Goal: Task Accomplishment & Management: Complete application form

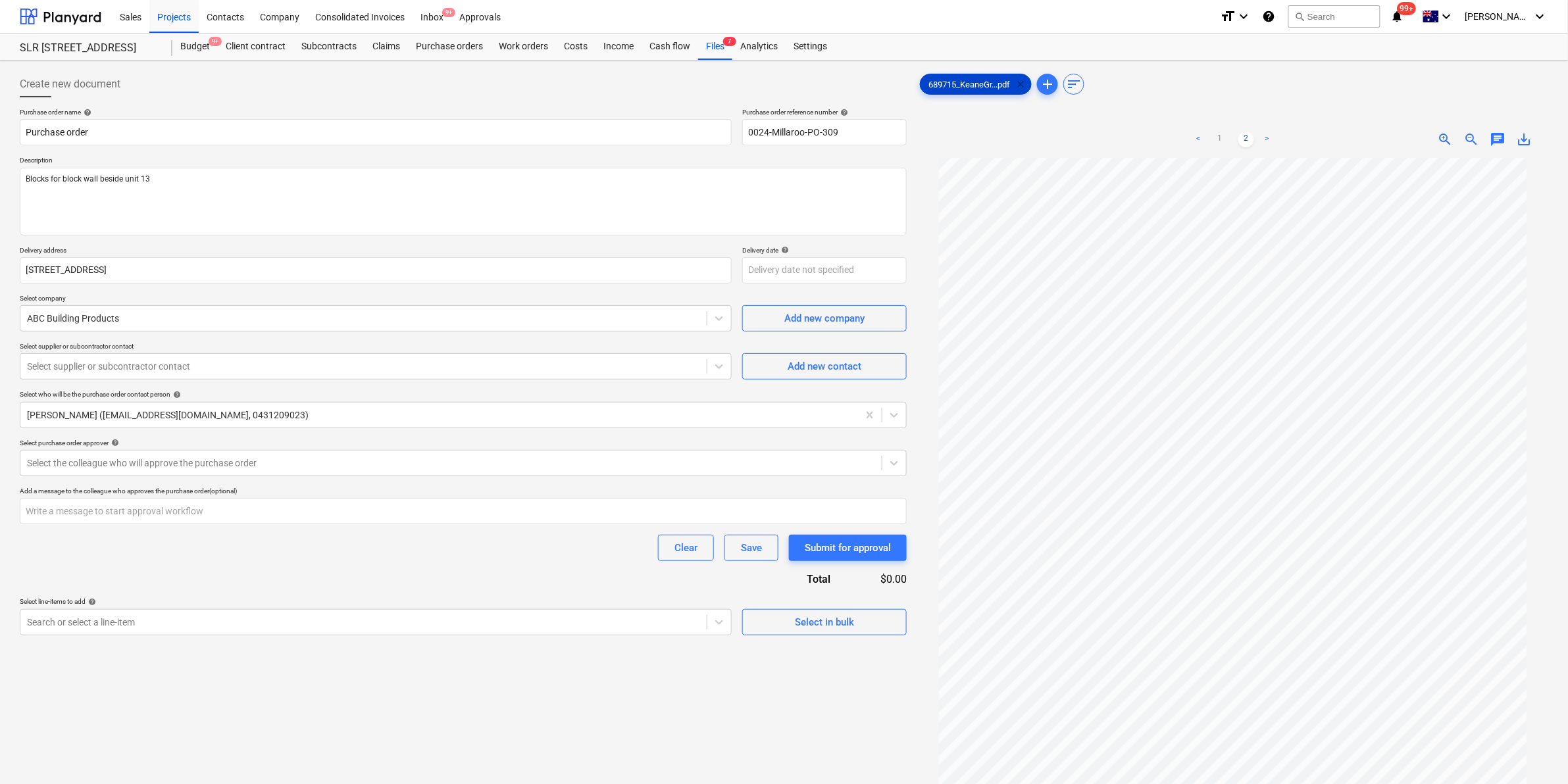
click at [1025, 78] on span "clear" at bounding box center [1020, 84] width 16 height 16
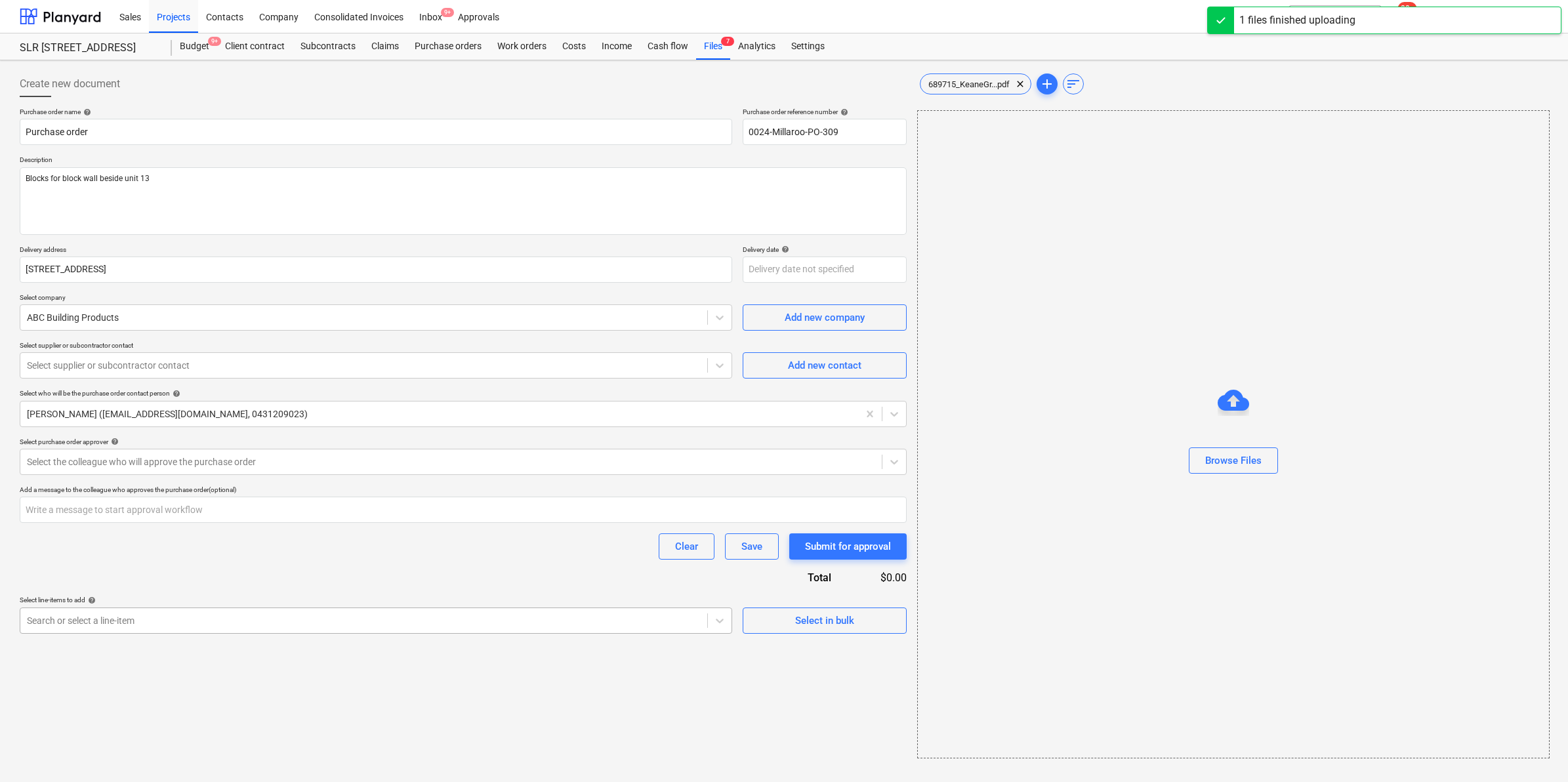
click at [158, 627] on div at bounding box center [363, 620] width 674 height 13
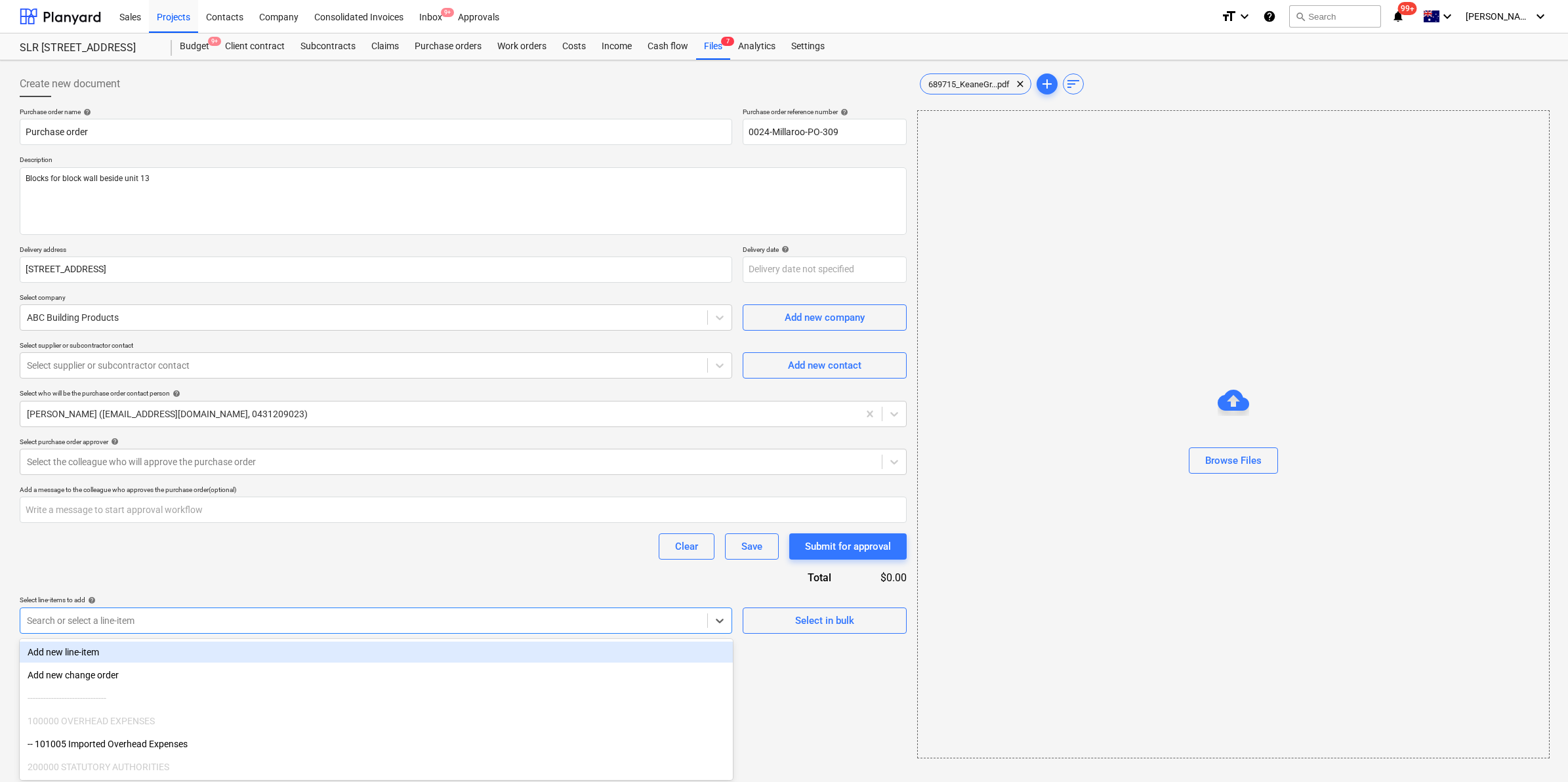
type textarea "x"
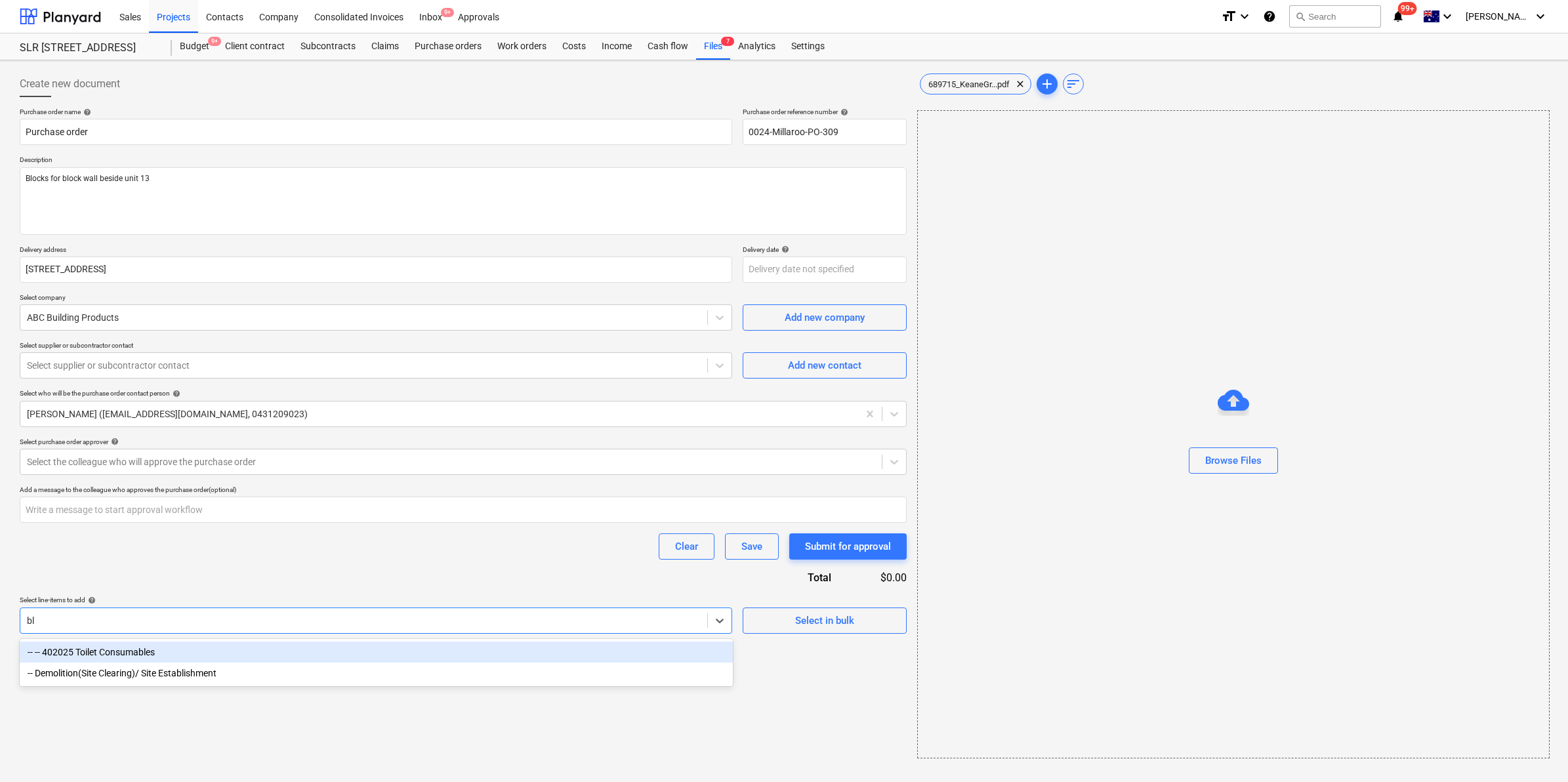
type input "b"
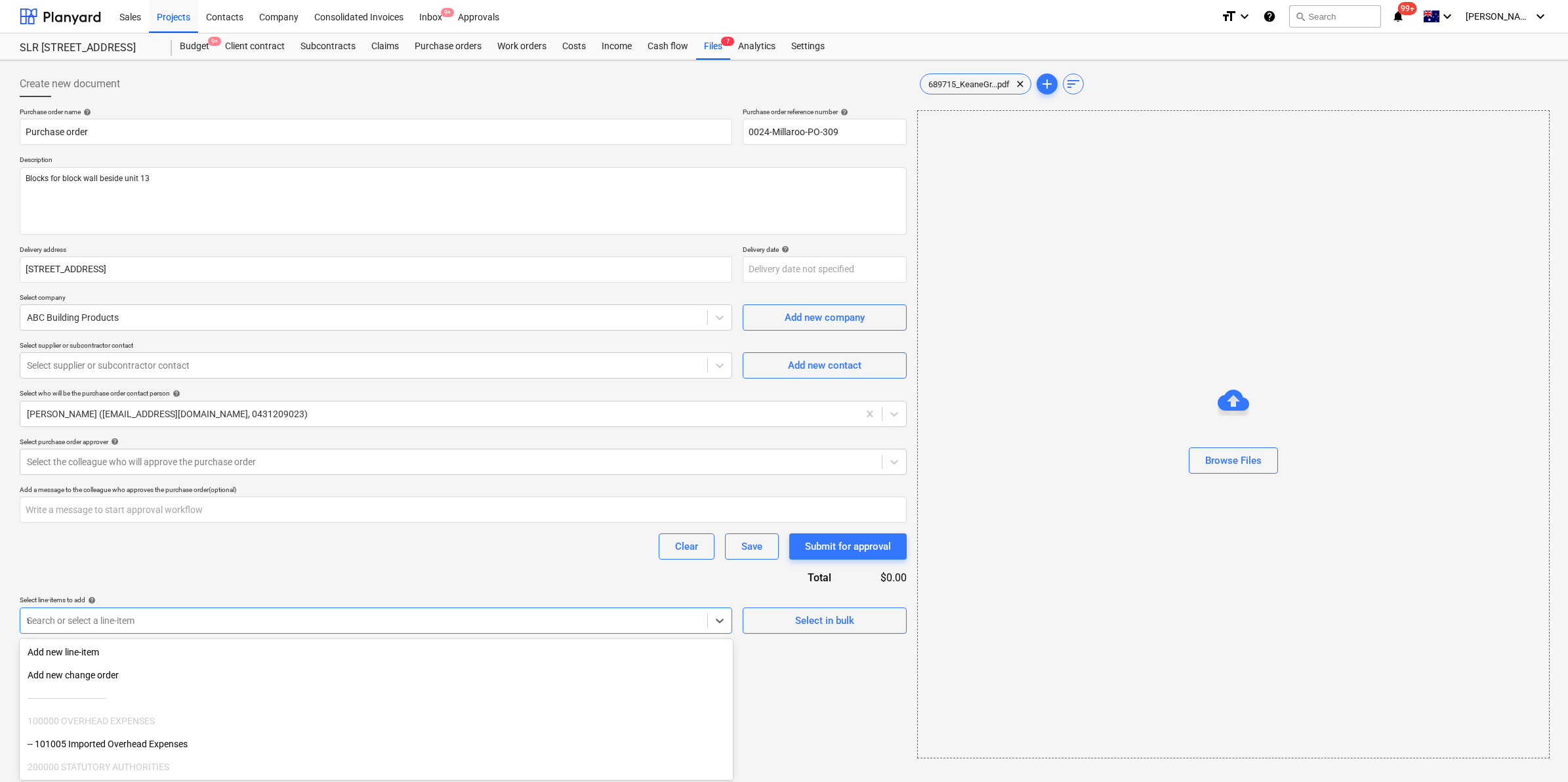
type input "wa"
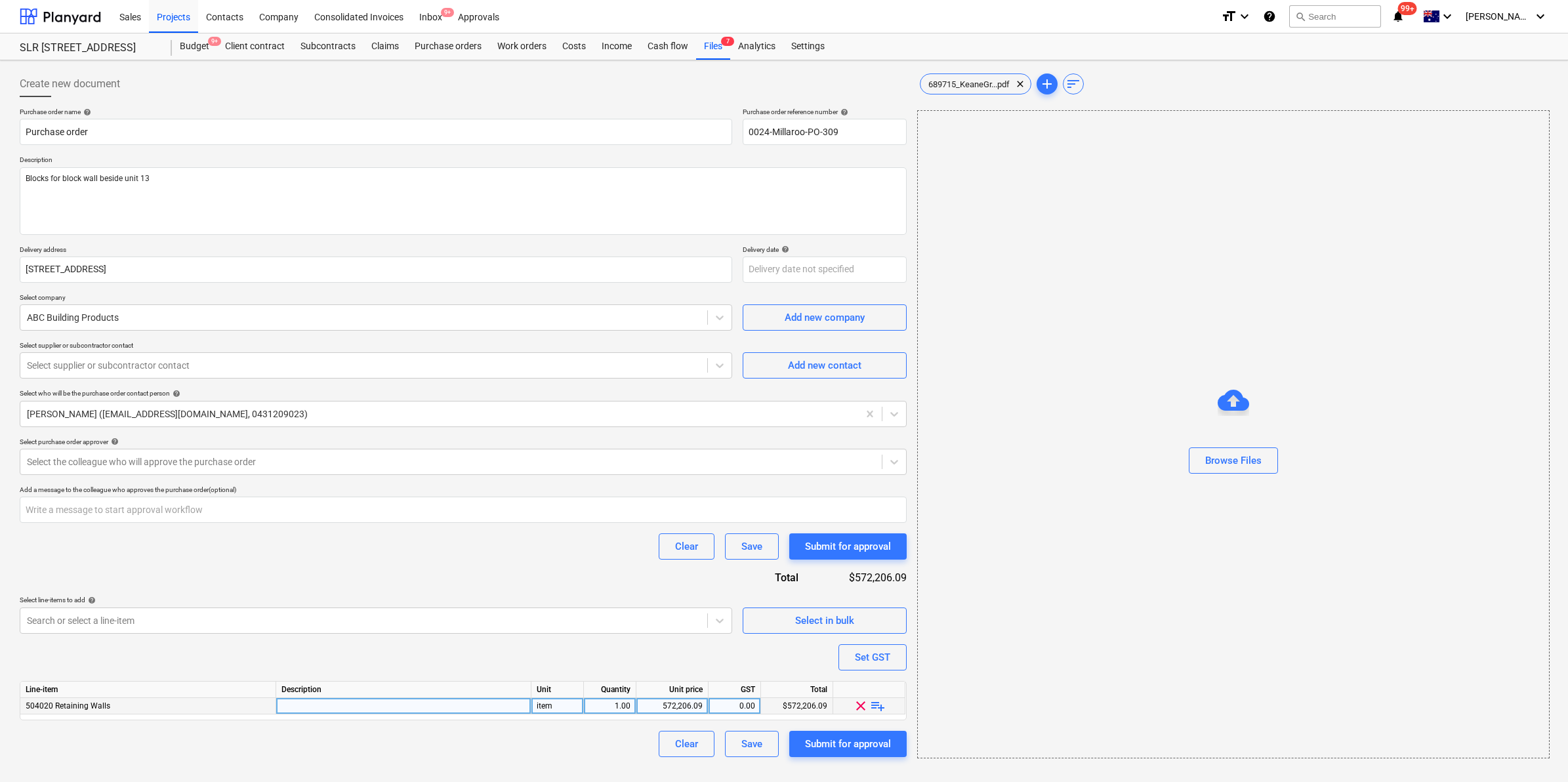
click at [607, 708] on div "1.00" at bounding box center [610, 707] width 42 height 17
click at [877, 703] on span "playlist_add" at bounding box center [877, 706] width 16 height 16
type textarea "x"
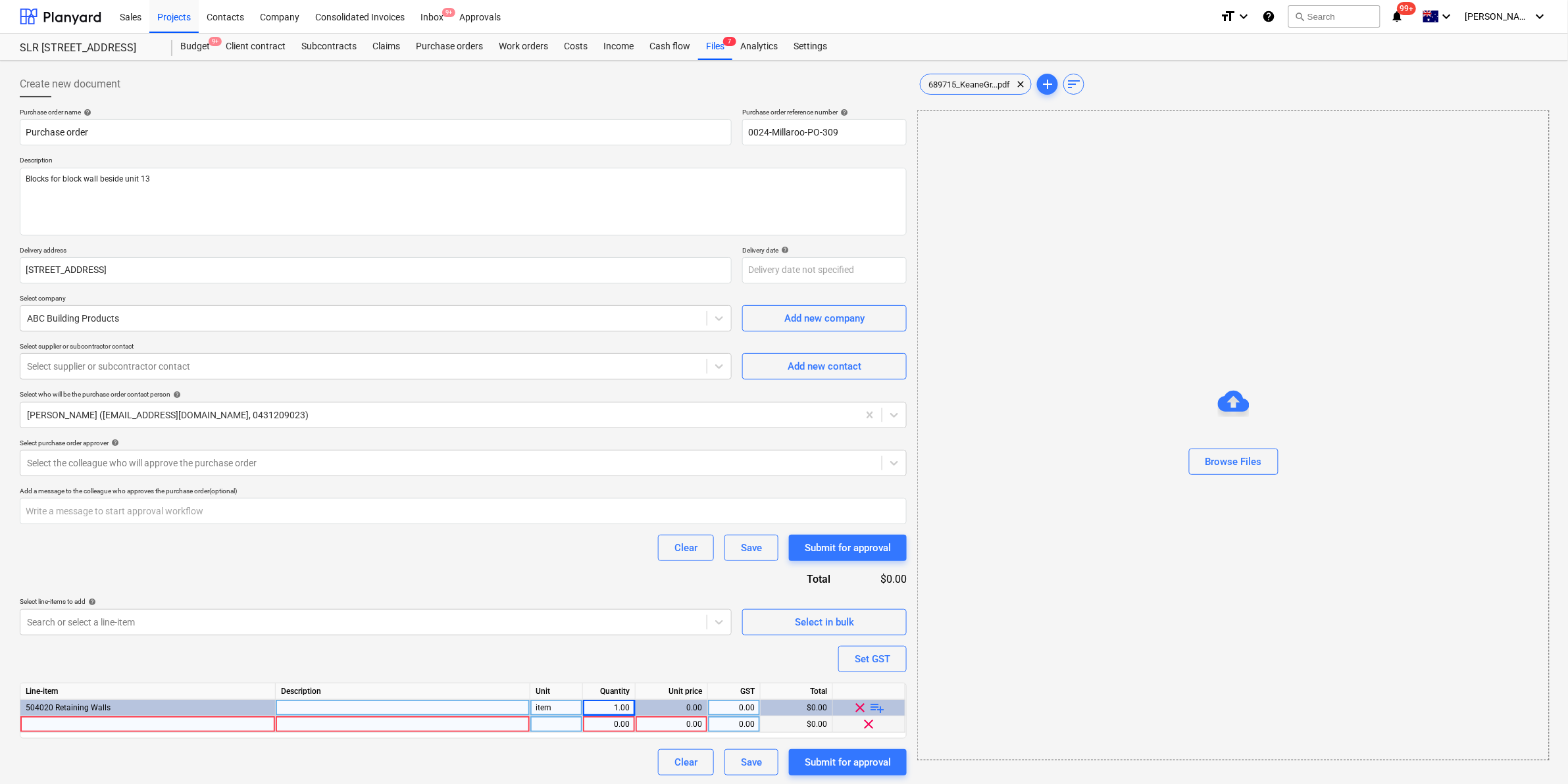
click at [178, 722] on div at bounding box center [148, 725] width 256 height 17
type input "Block wall beside unit 13"
type textarea "x"
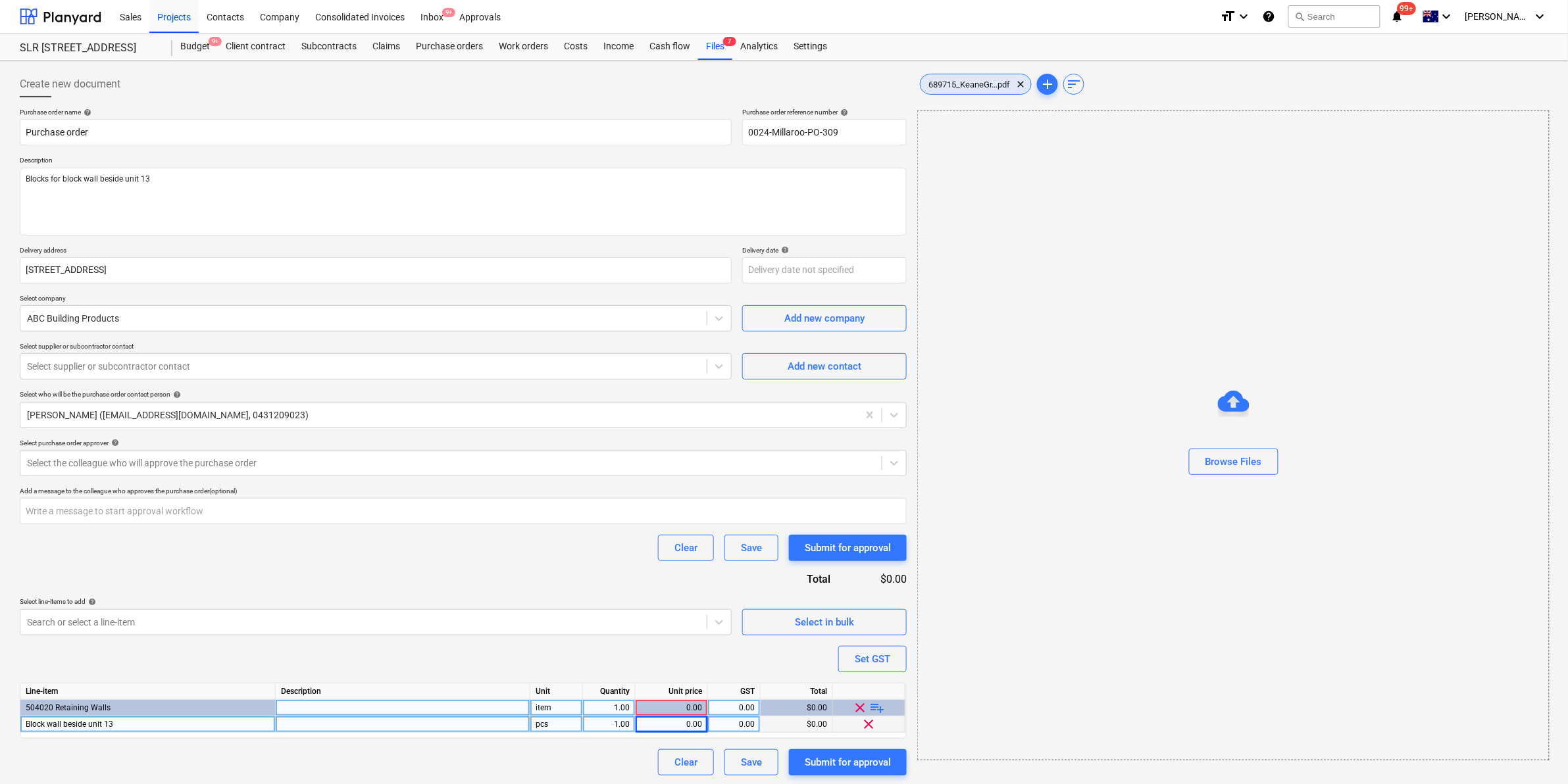
click at [955, 82] on span "689715_KeaneGr...pdf" at bounding box center [969, 84] width 97 height 10
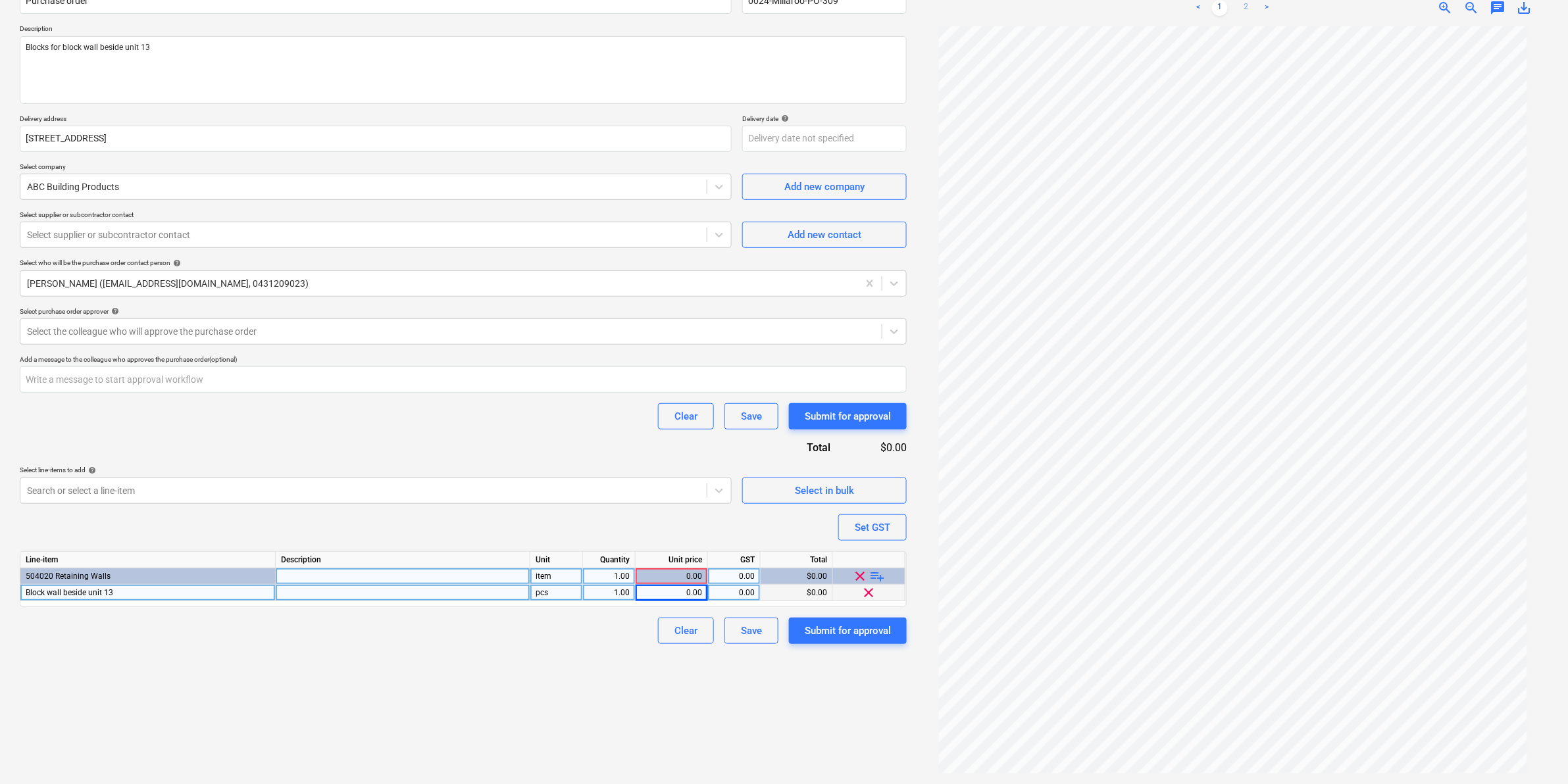
click at [1241, 5] on link "2" at bounding box center [1246, 8] width 16 height 16
click at [678, 598] on div "0.00" at bounding box center [671, 593] width 61 height 17
type input "621.63"
click at [202, 242] on div at bounding box center [363, 234] width 673 height 13
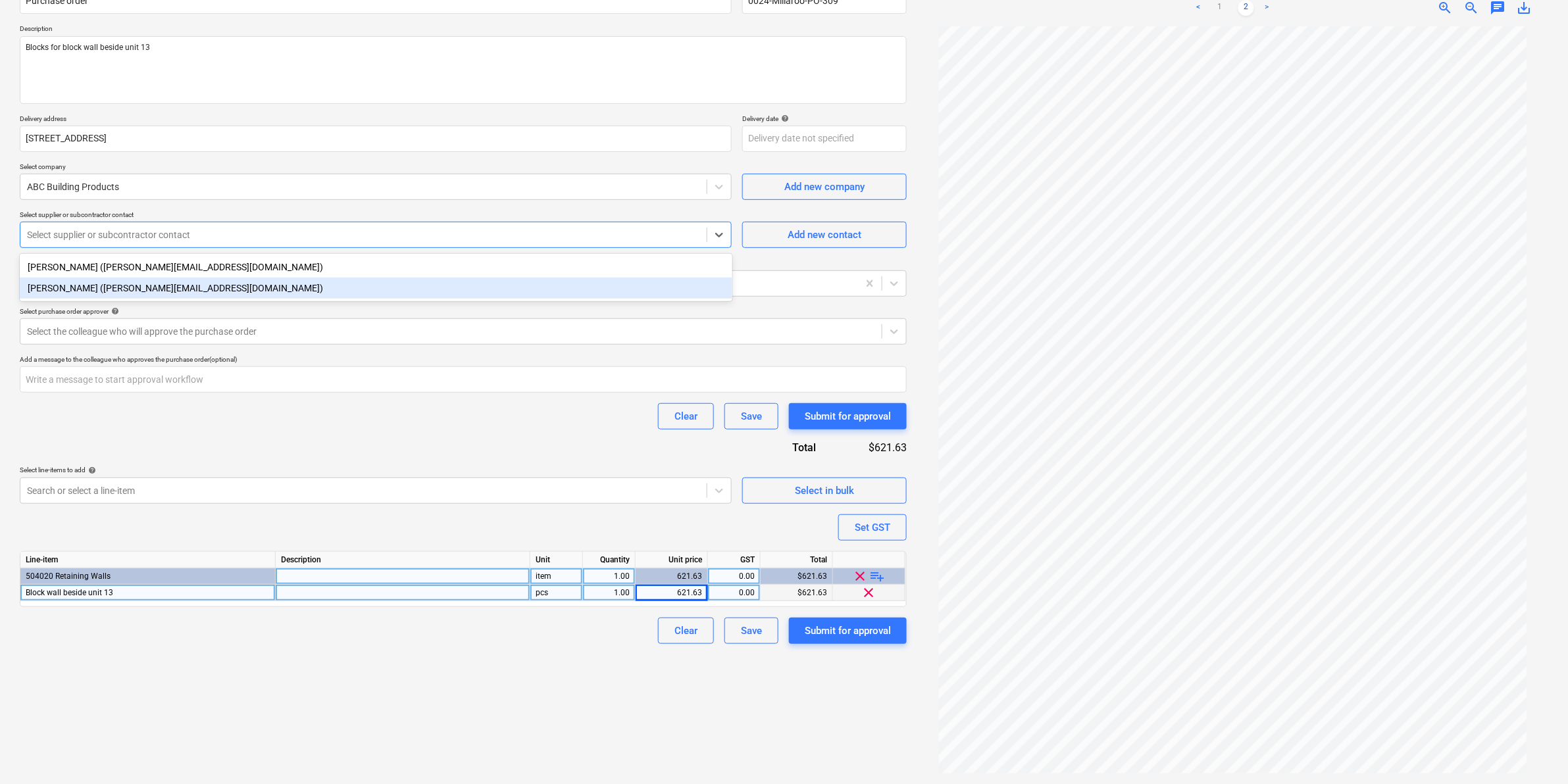
click at [174, 290] on div "[PERSON_NAME] ([PERSON_NAME][EMAIL_ADDRESS][DOMAIN_NAME])" at bounding box center [376, 288] width 713 height 21
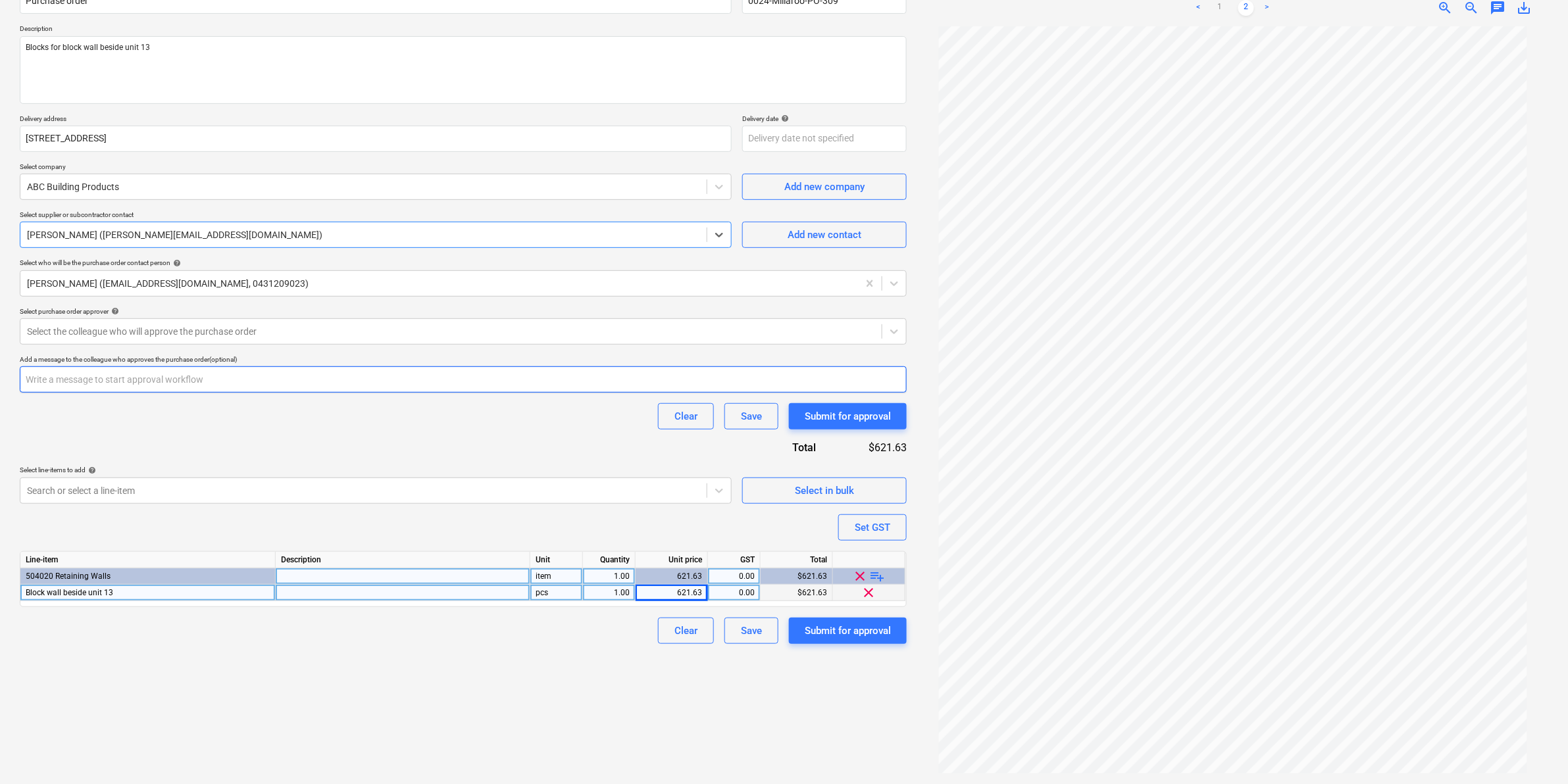
click at [254, 386] on input "text" at bounding box center [463, 379] width 887 height 27
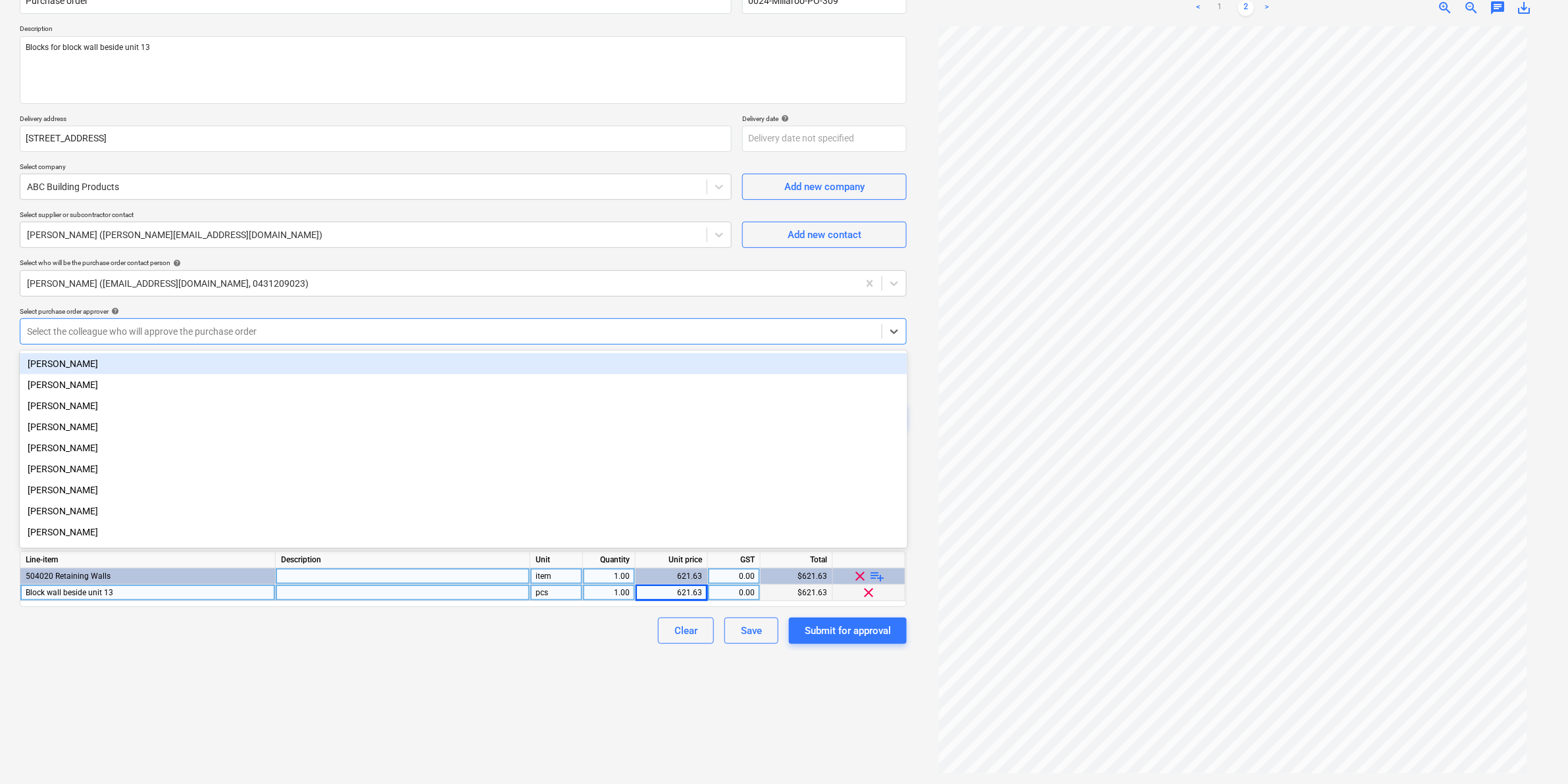
click at [224, 325] on div at bounding box center [450, 331] width 848 height 13
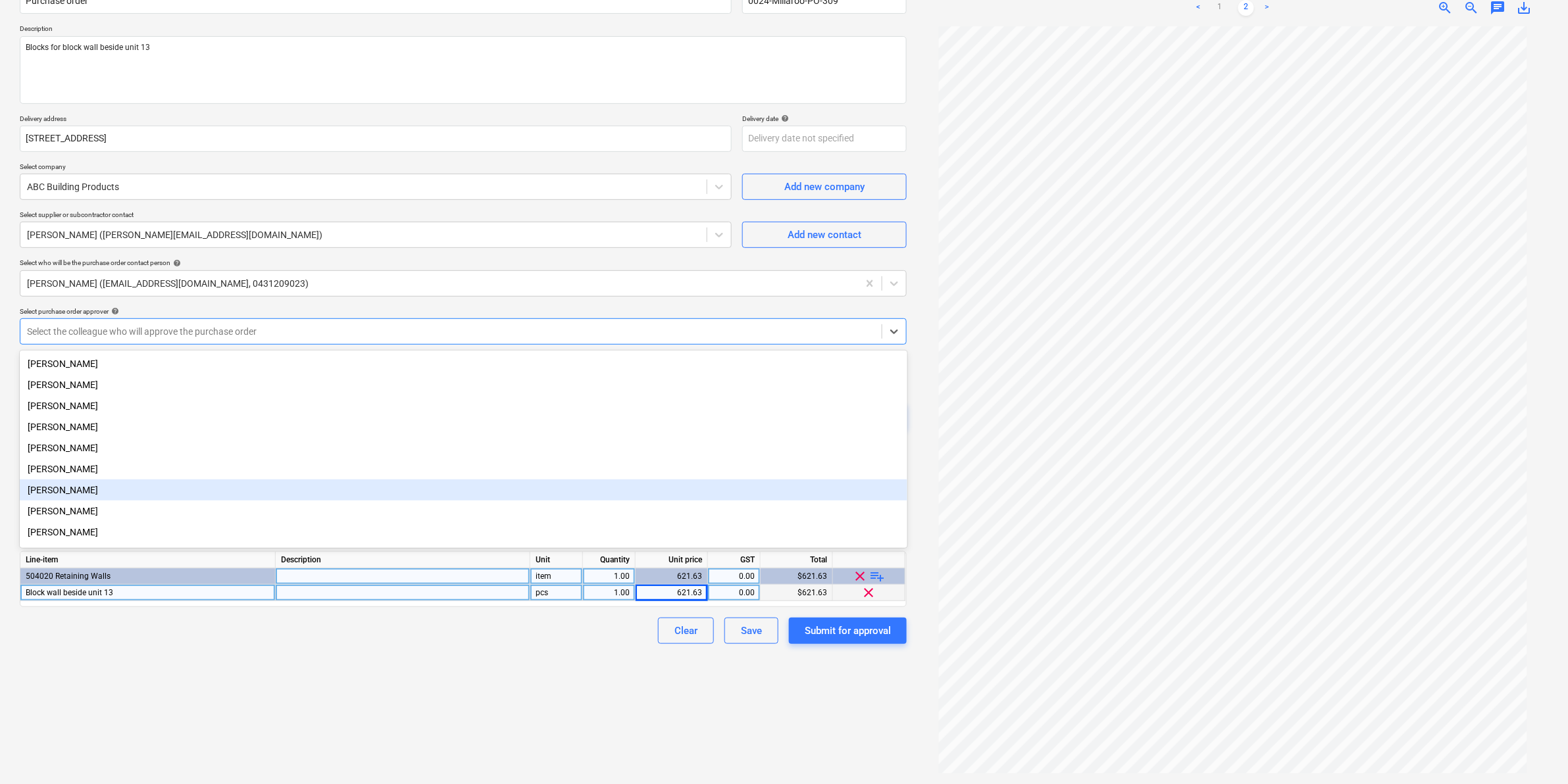
click at [81, 497] on div "[PERSON_NAME]" at bounding box center [463, 490] width 887 height 21
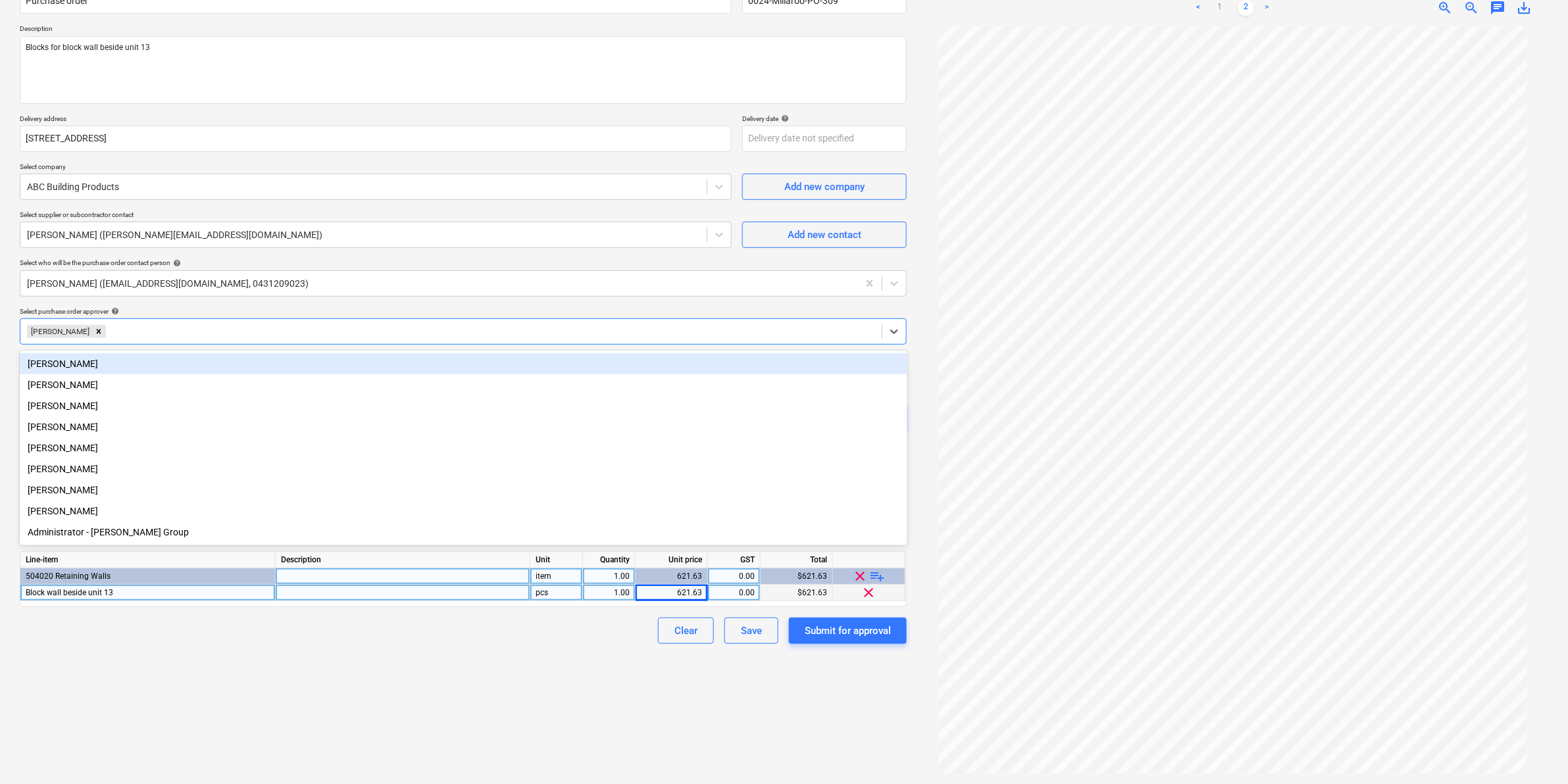
click at [716, 300] on div "Purchase order name help Purchase order Purchase order reference number help 00…" at bounding box center [463, 310] width 887 height 668
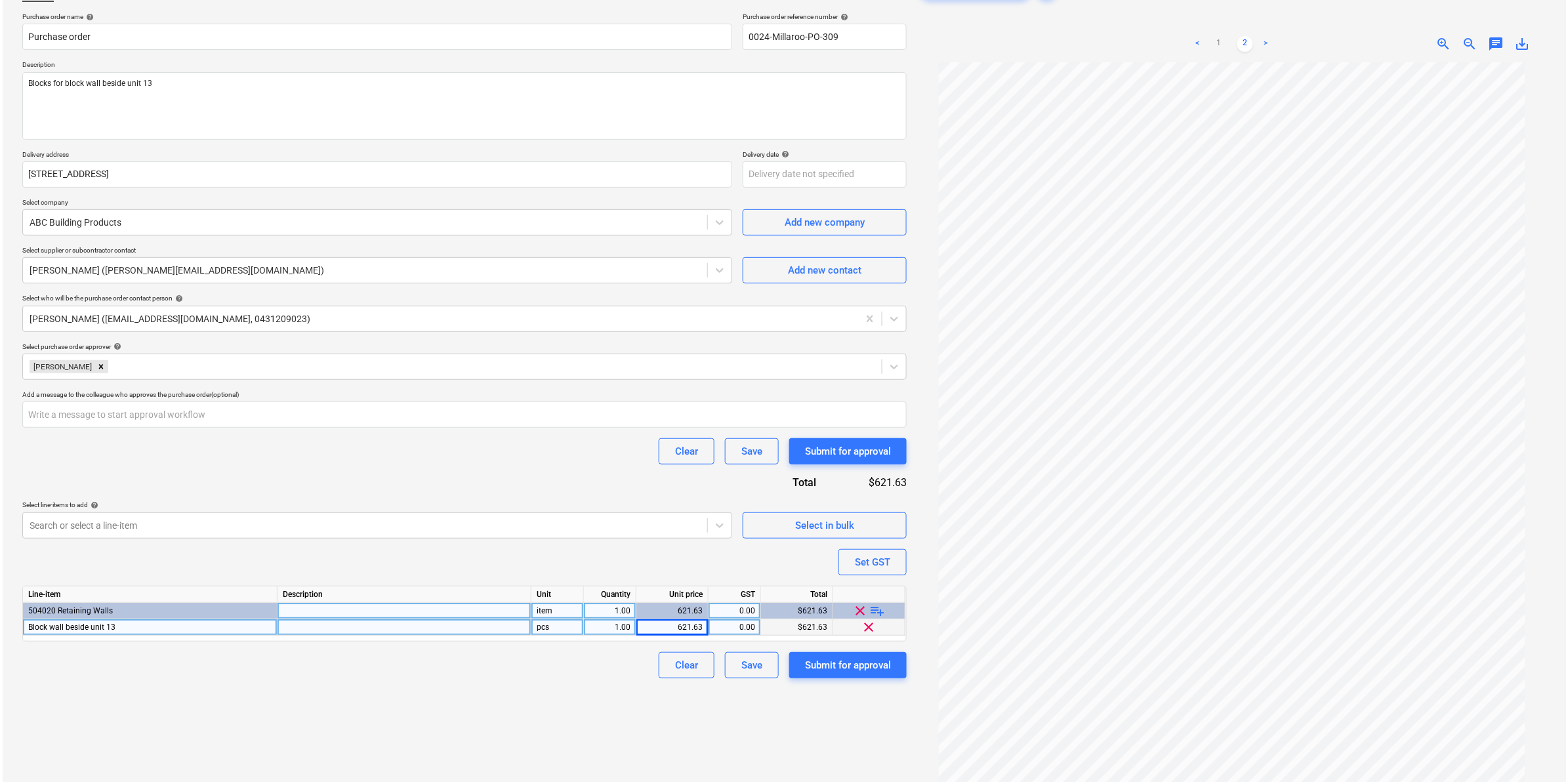
scroll to position [131, 0]
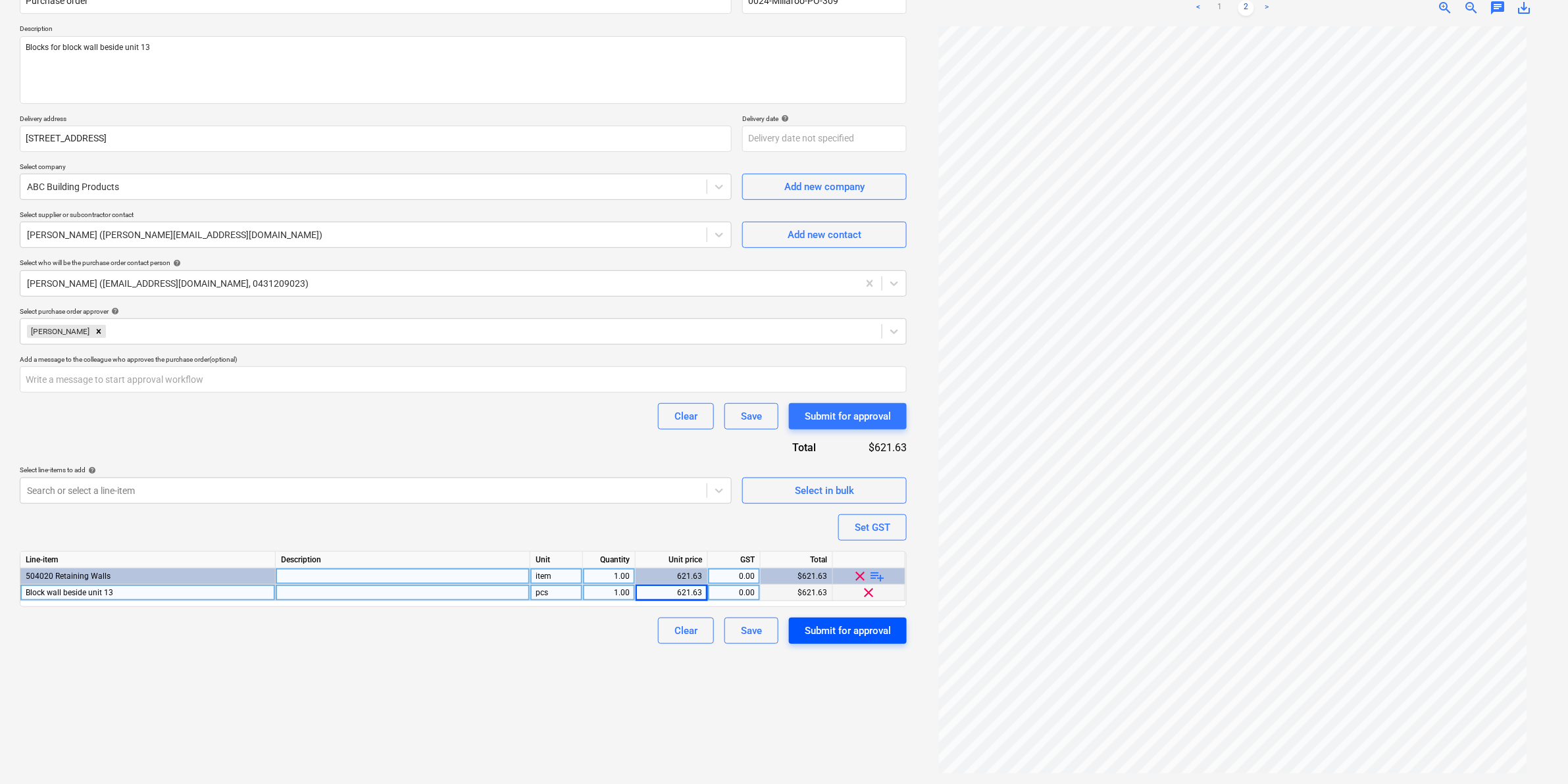
click at [841, 628] on div "Submit for approval" at bounding box center [847, 630] width 86 height 17
type textarea "x"
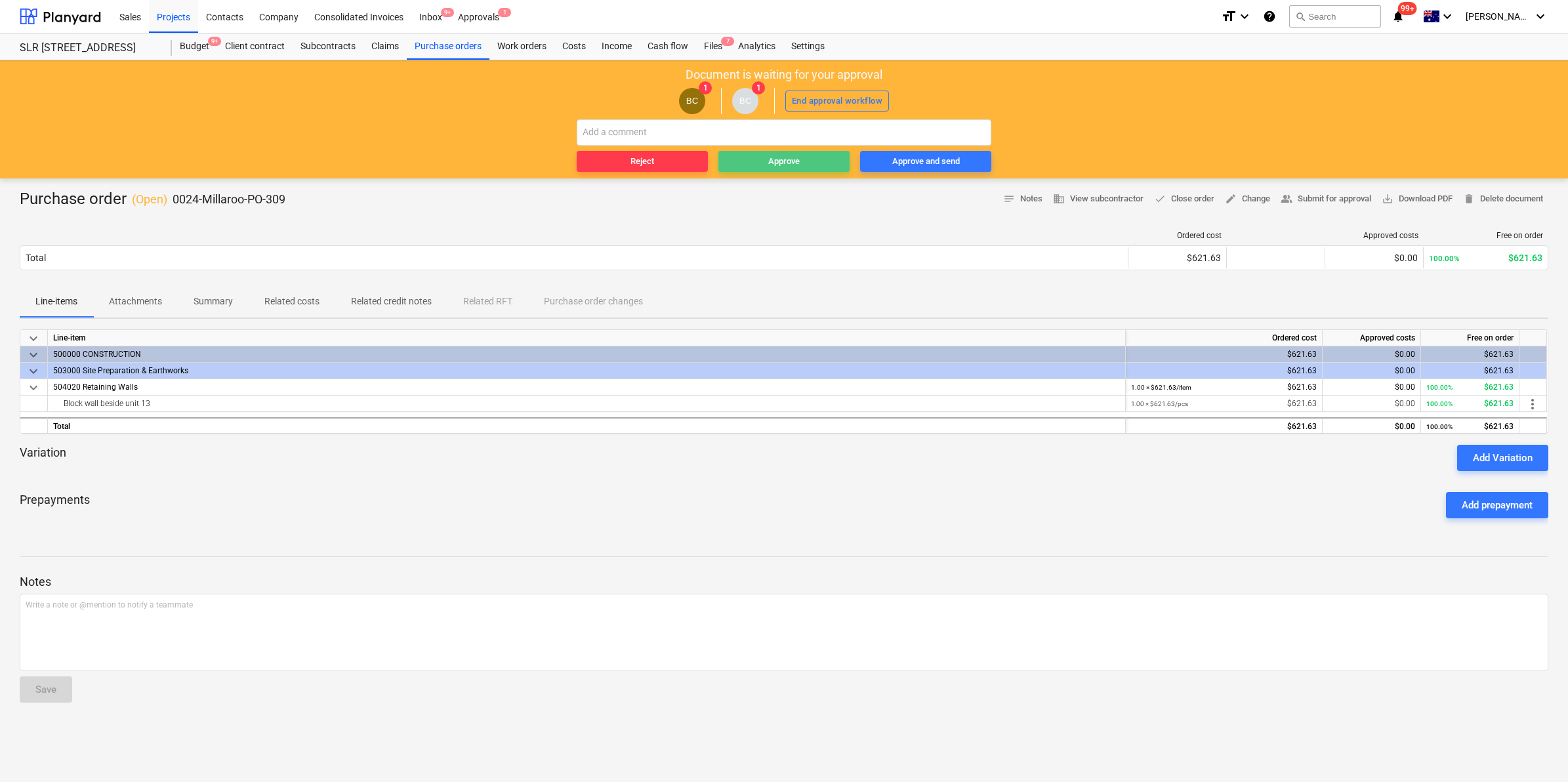
click at [778, 161] on div "Approve" at bounding box center [784, 162] width 32 height 15
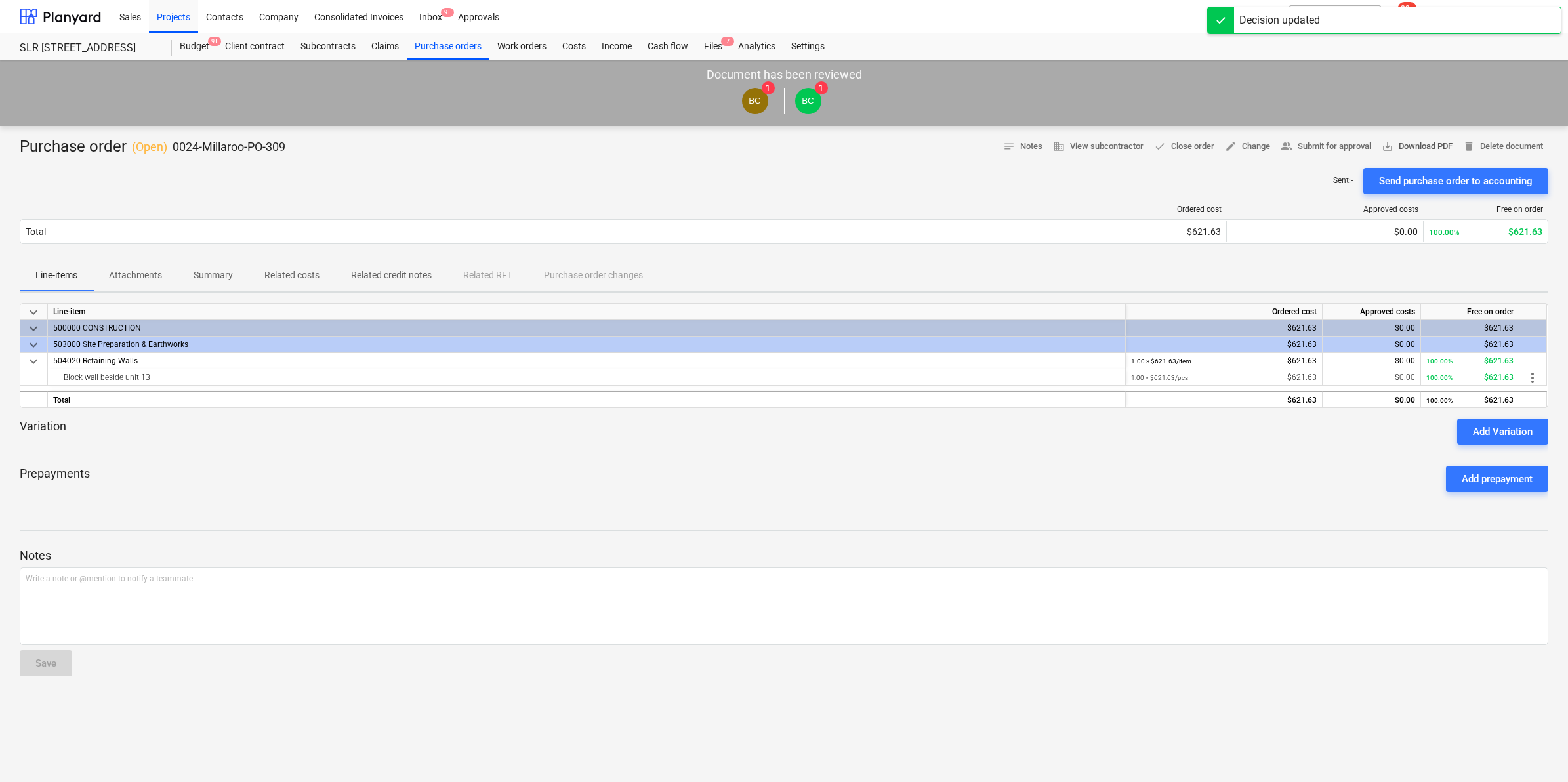
click at [1406, 143] on span "save_alt Download PDF" at bounding box center [1416, 146] width 71 height 15
click at [719, 46] on div "Files 7" at bounding box center [713, 46] width 34 height 27
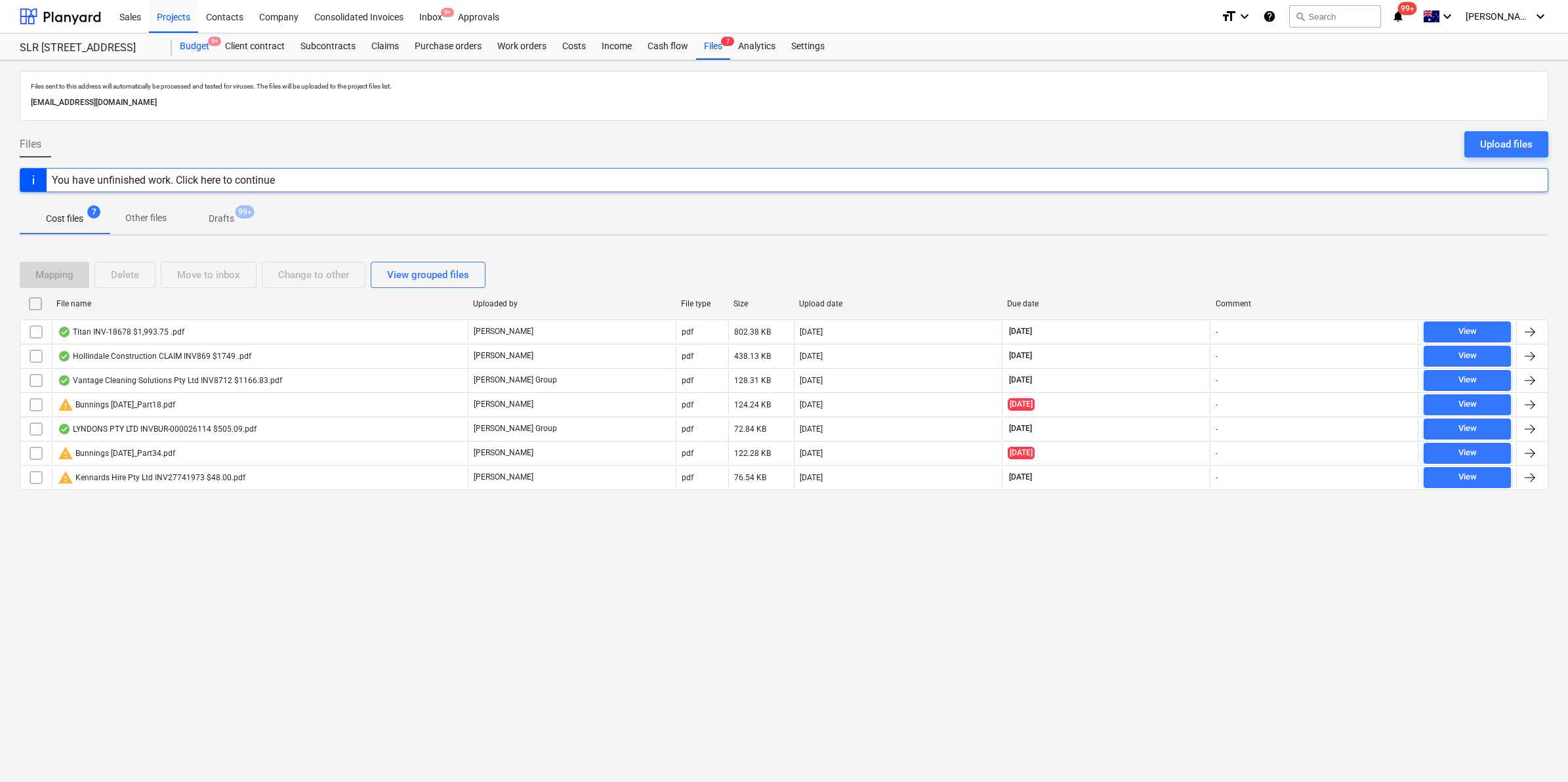
click at [187, 48] on div "Budget 9+" at bounding box center [195, 46] width 45 height 27
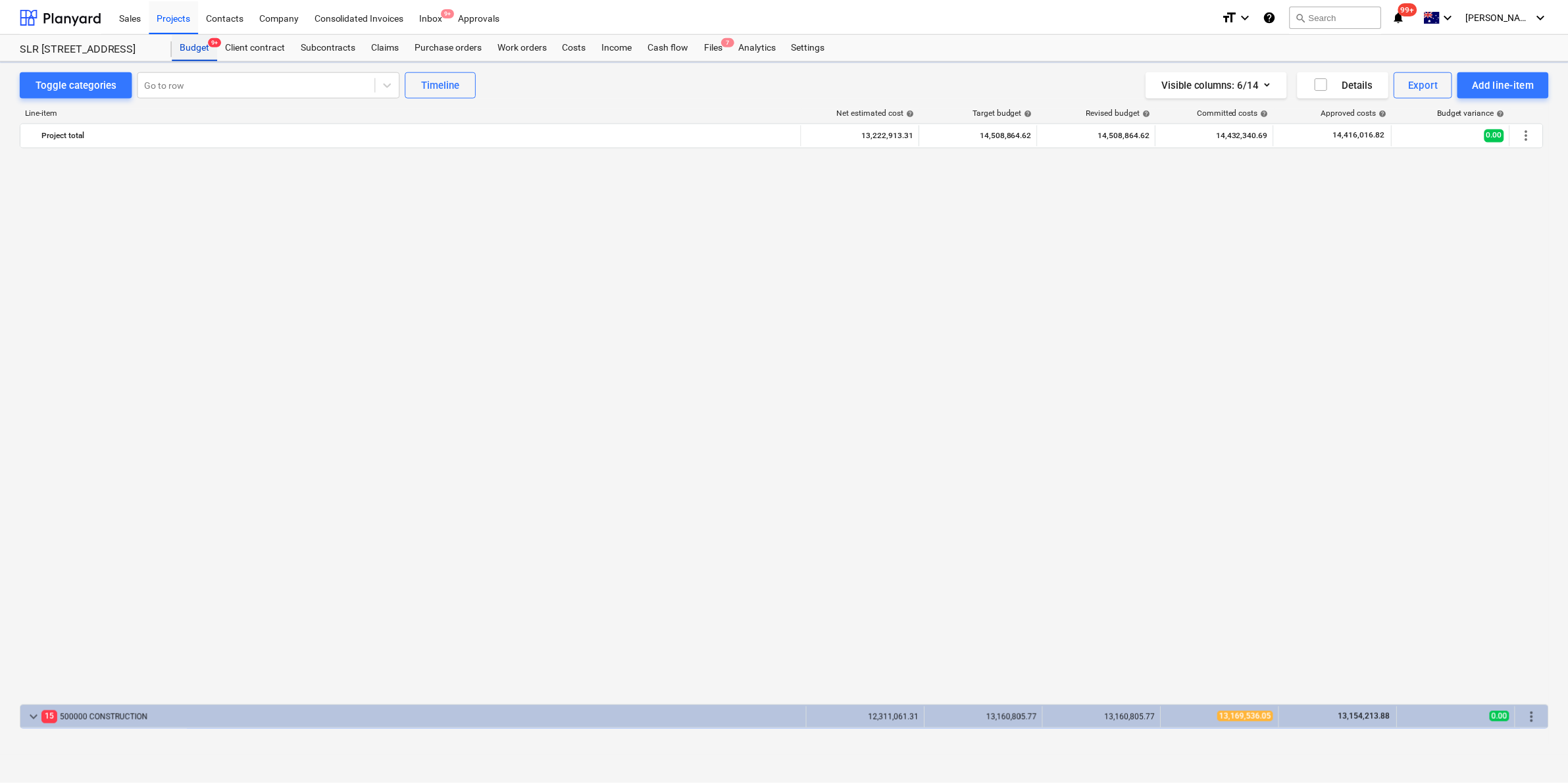
scroll to position [1013, 0]
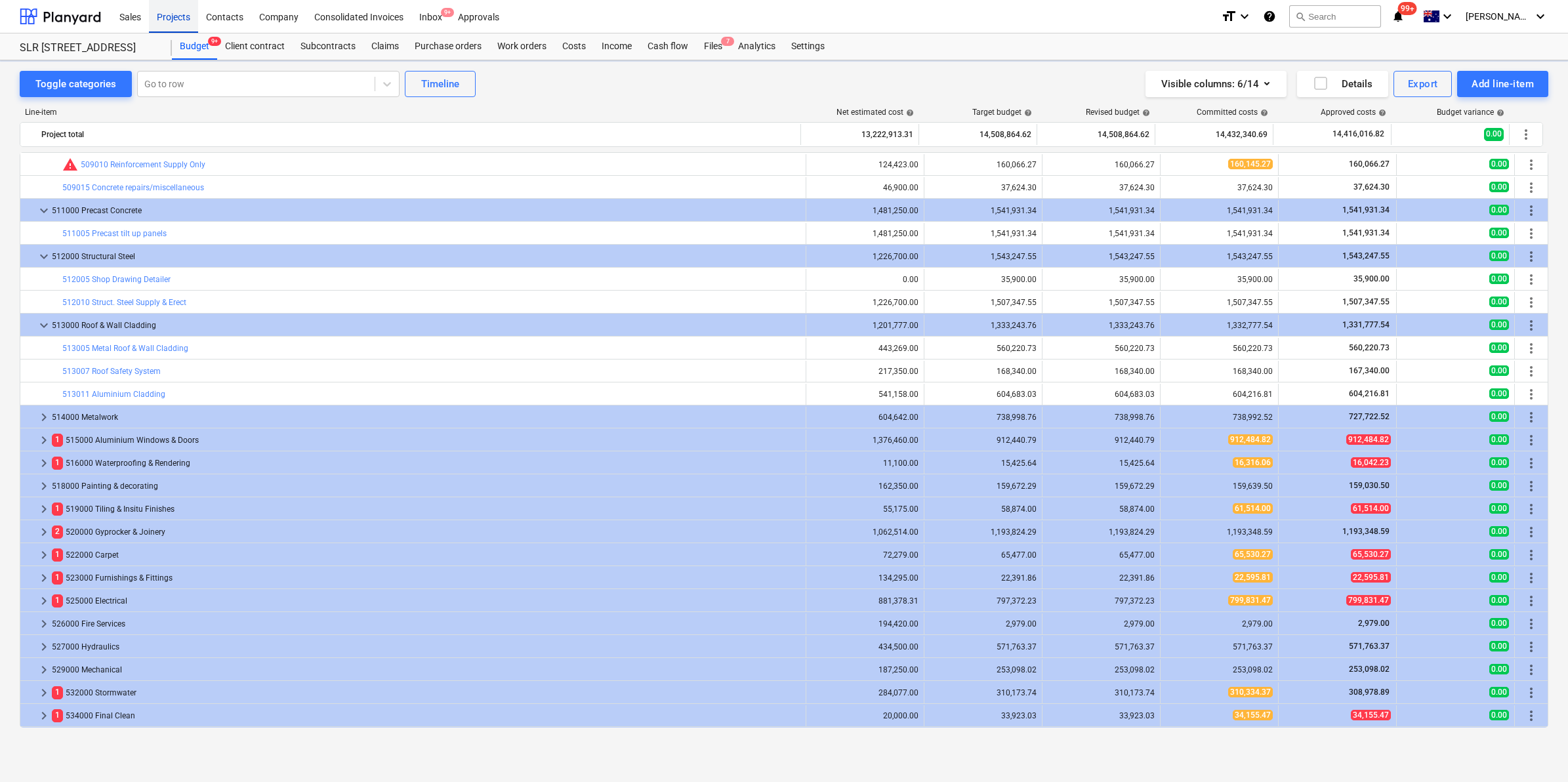
click at [166, 14] on div "Projects" at bounding box center [173, 16] width 49 height 33
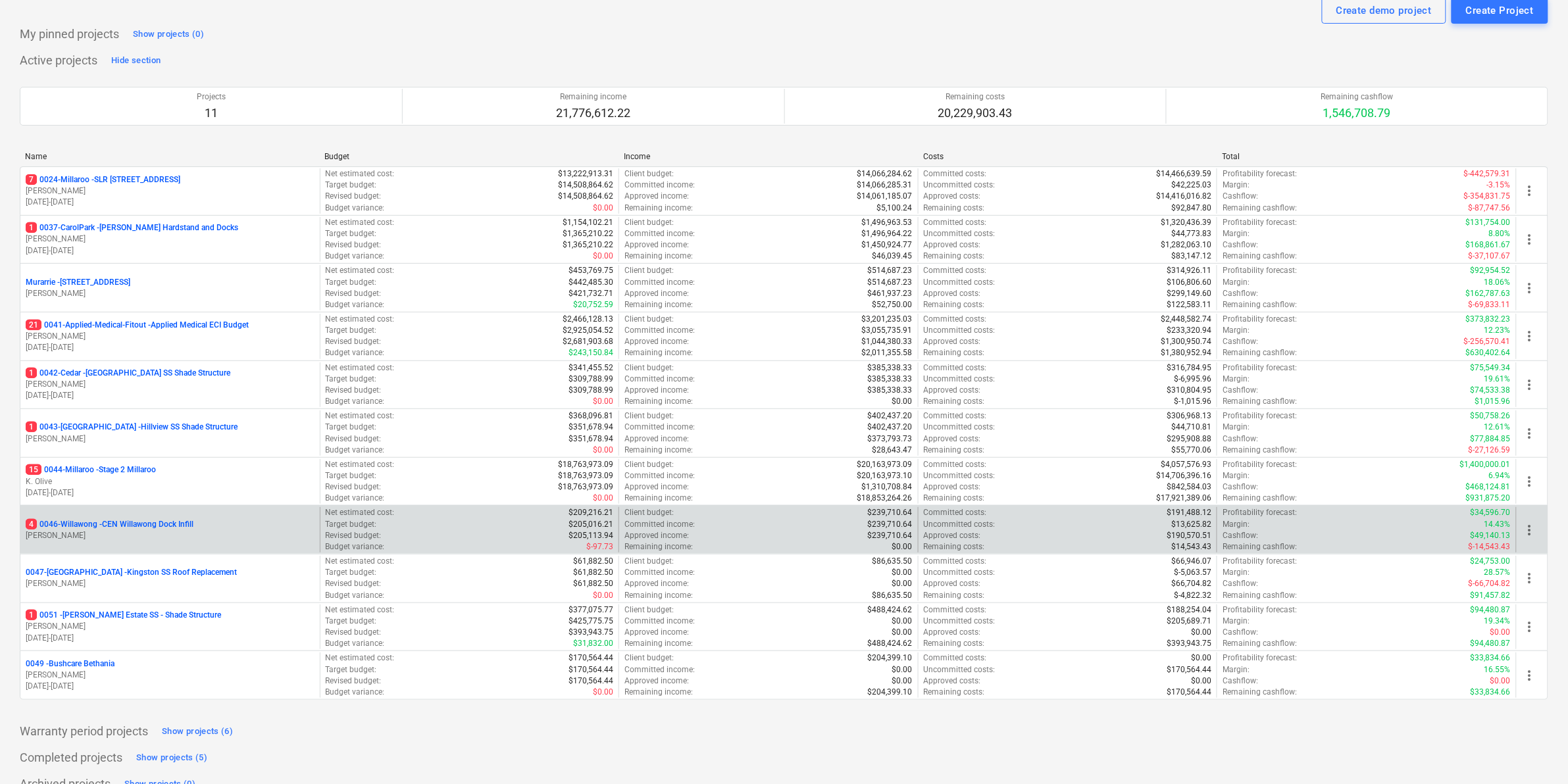
scroll to position [69, 0]
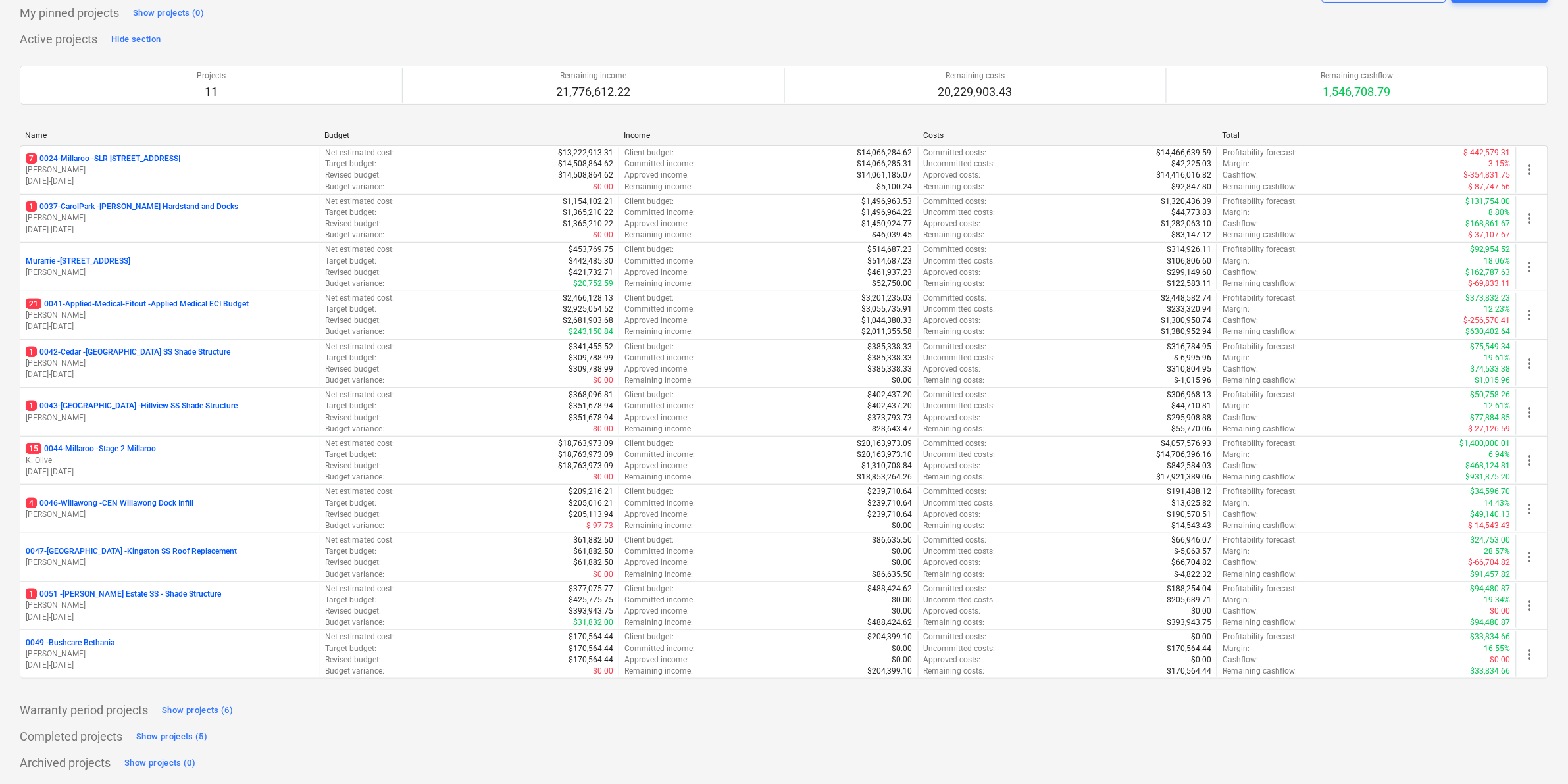
click at [113, 447] on p "15 0044-Millaroo - Stage 2 Millaroo" at bounding box center [90, 449] width 130 height 11
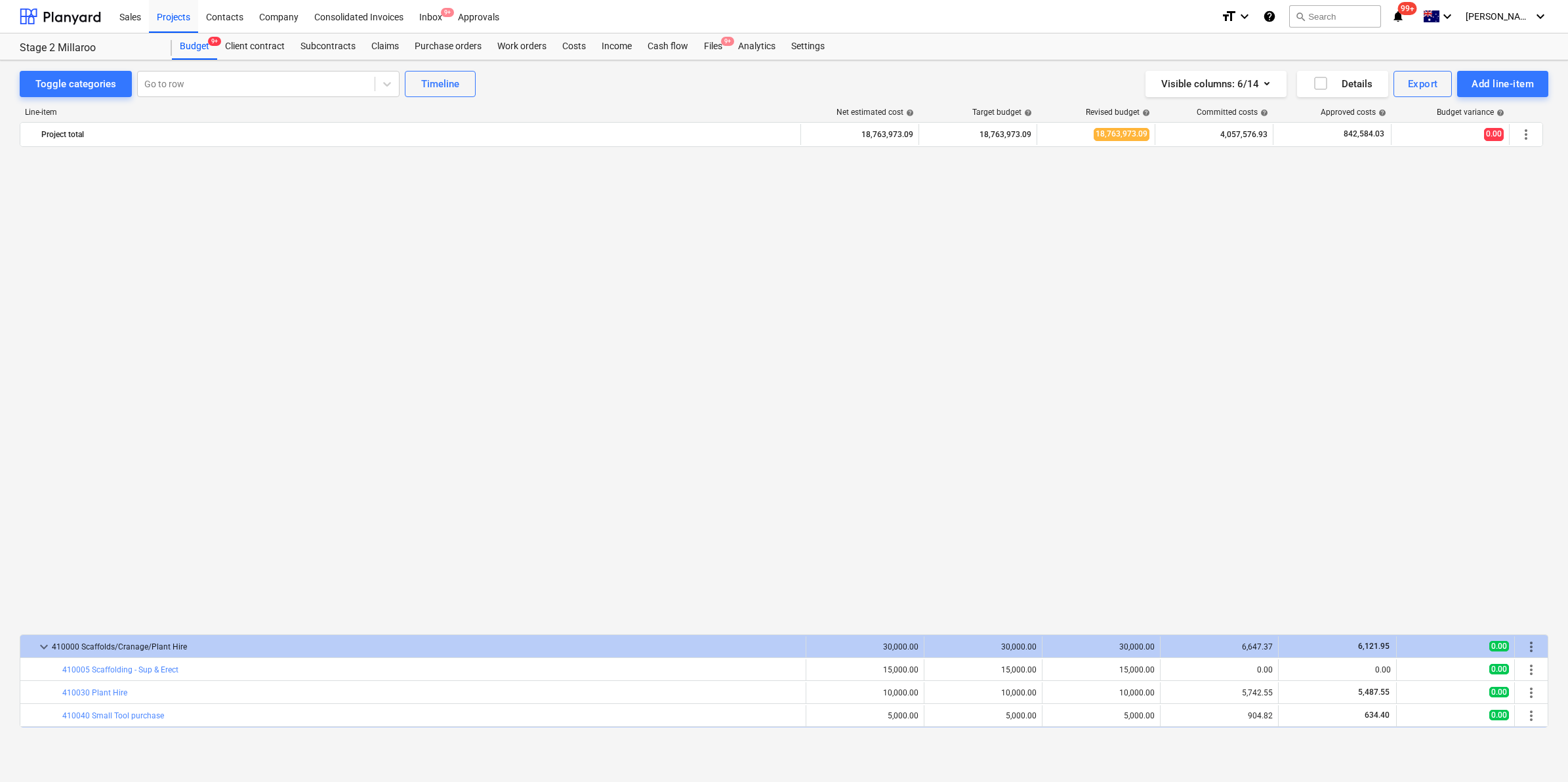
scroll to position [942, 0]
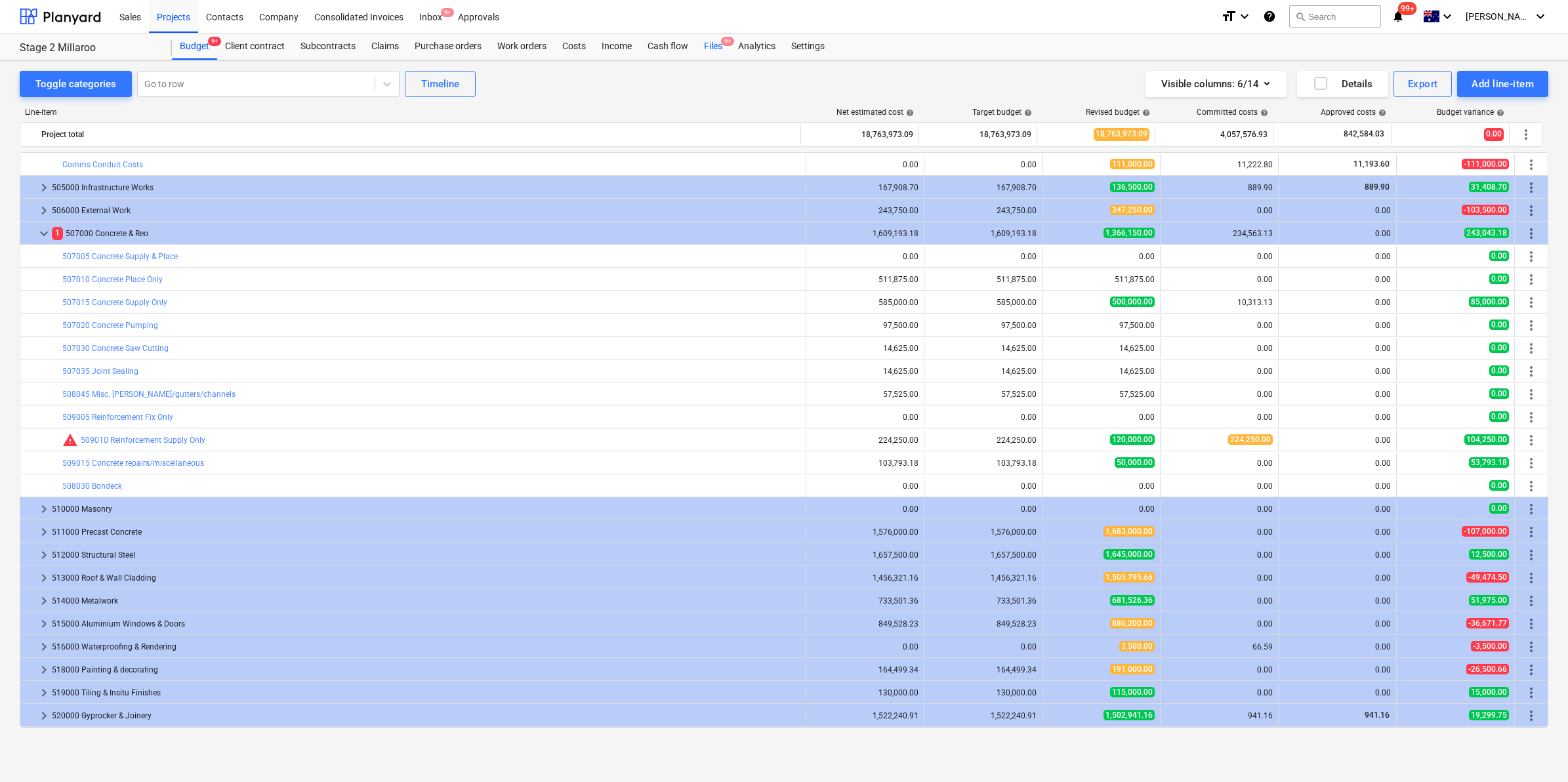
click at [716, 46] on div "Files 9+" at bounding box center [713, 46] width 34 height 27
